Goal: Find specific page/section: Find specific page/section

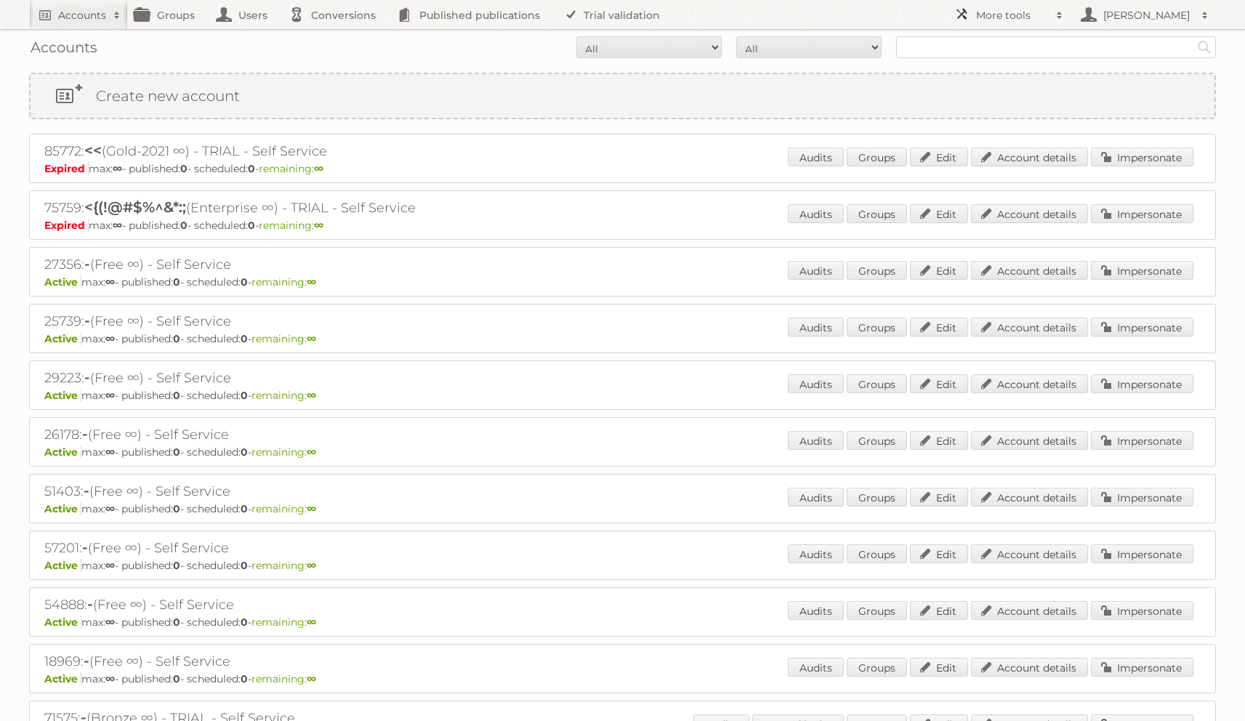
click at [959, 22] on link "More tools" at bounding box center [1009, 14] width 124 height 29
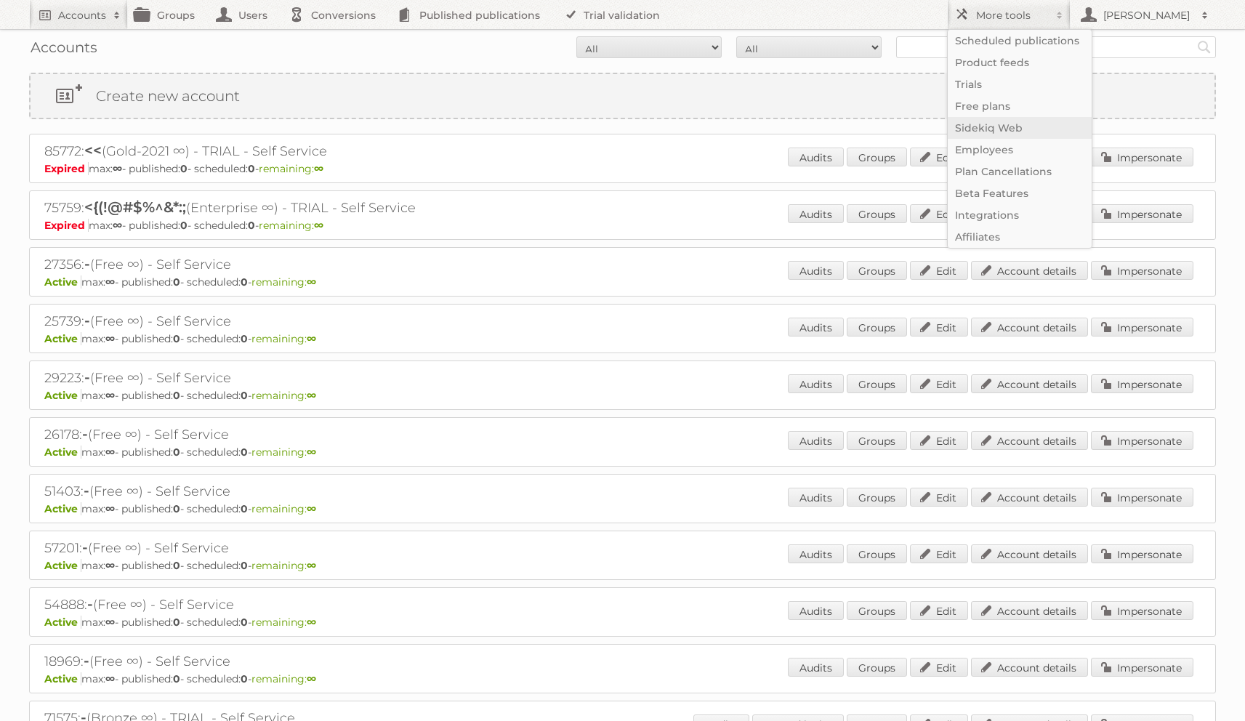
click at [977, 120] on link "Sidekiq Web" at bounding box center [1020, 128] width 144 height 22
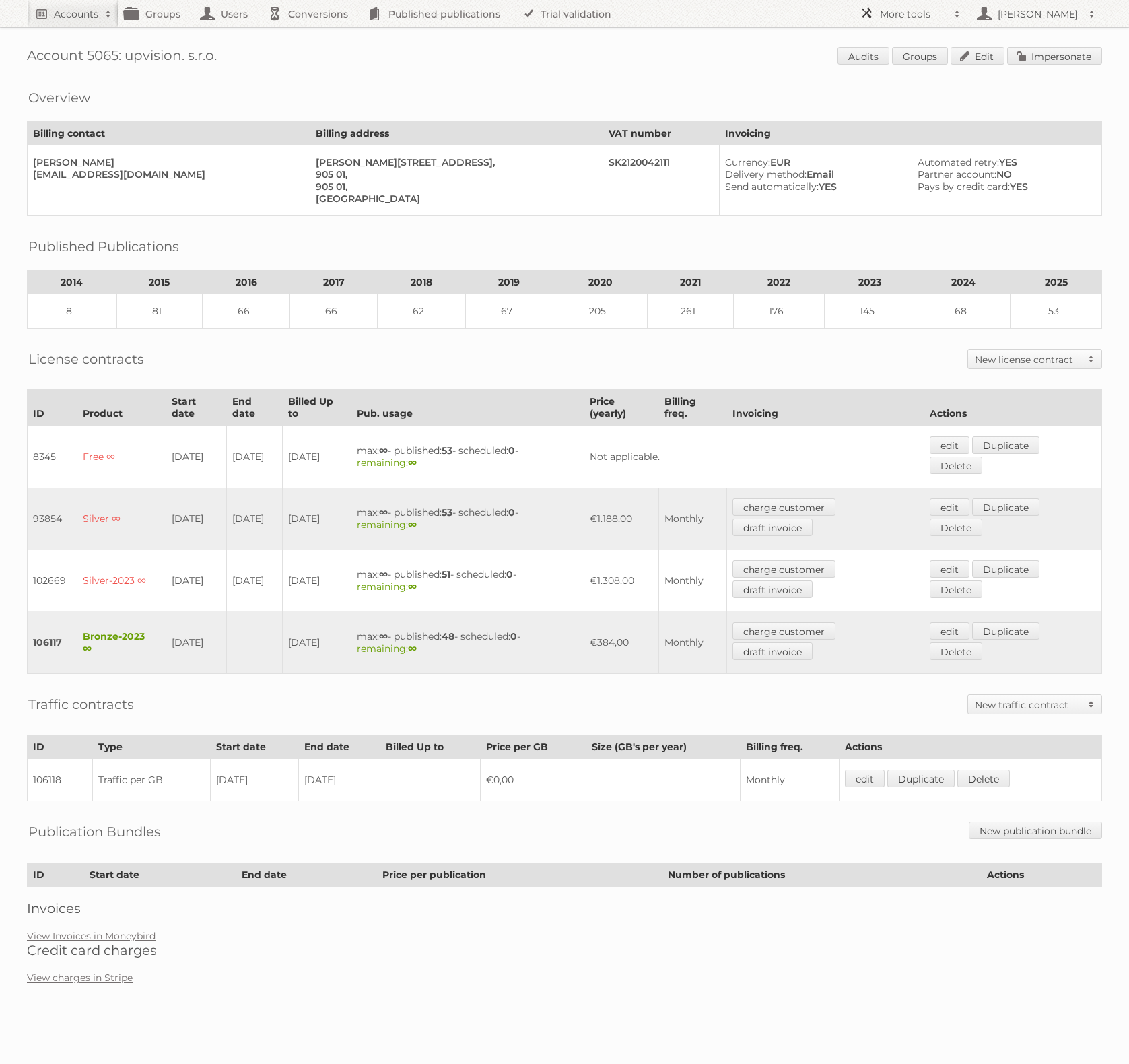
click at [885, 17] on h2 "More tools" at bounding box center [913, 14] width 68 height 14
click at [688, 955] on div "Account 5065: upvision. s.r.o. Audits Groups Edit Impersonate Overview Billing …" at bounding box center [564, 498] width 1129 height 997
click at [611, 973] on div "Account 5065: upvision. s.r.o. Audits Groups Edit Impersonate Overview Billing …" at bounding box center [564, 498] width 1129 height 997
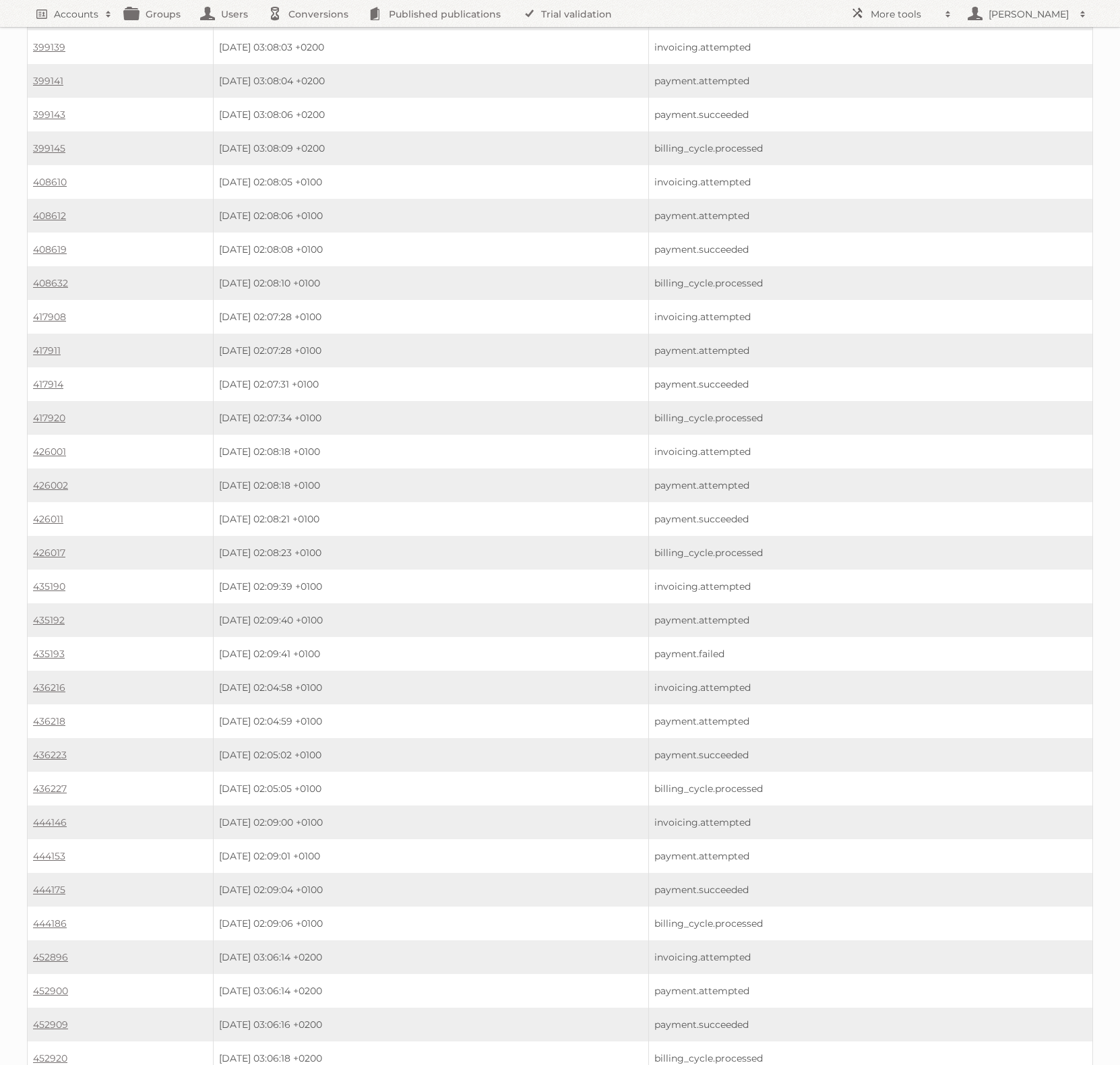
scroll to position [4175, 0]
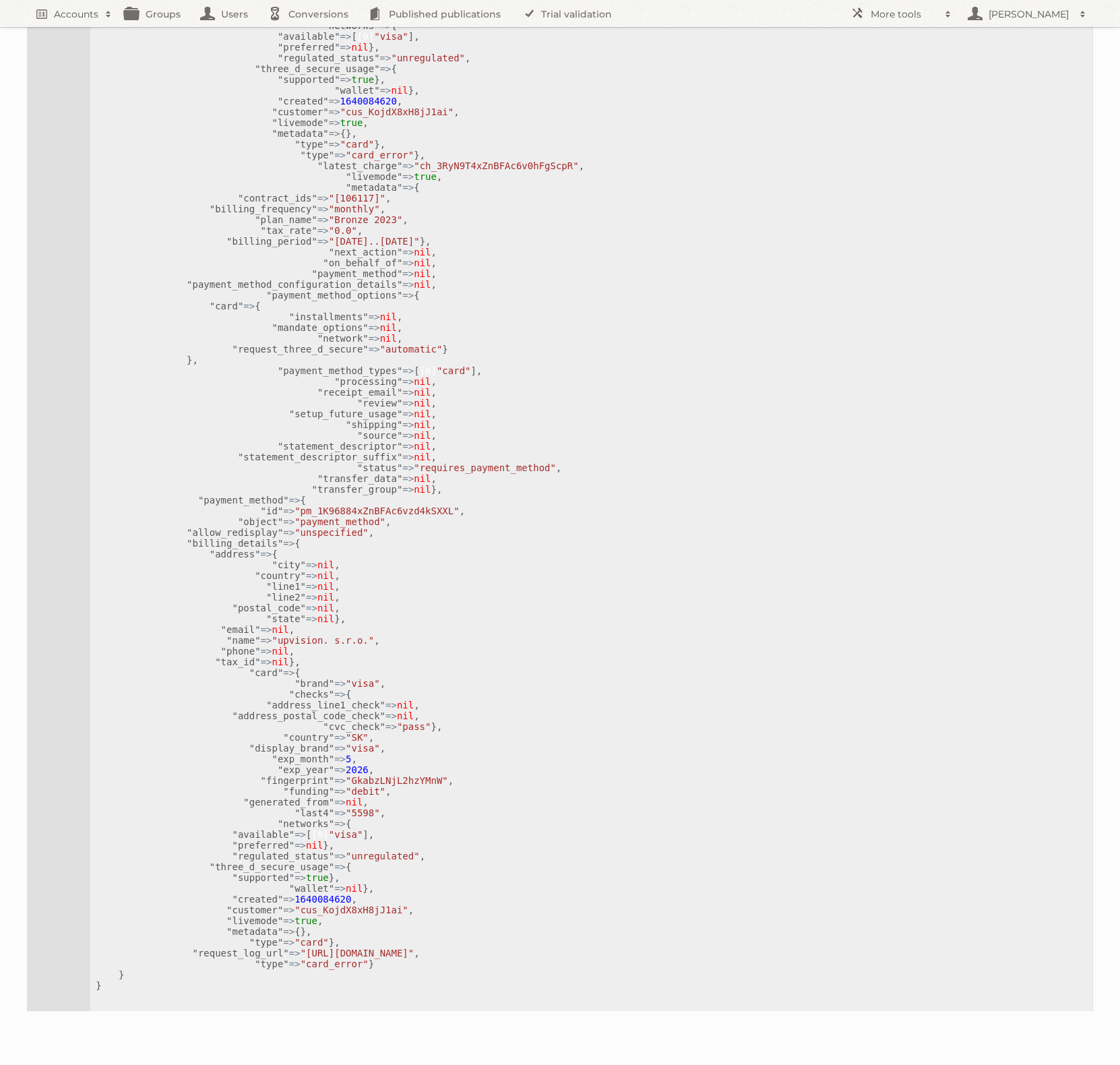
scroll to position [2774, 0]
